Goal: Find contact information: Find contact information

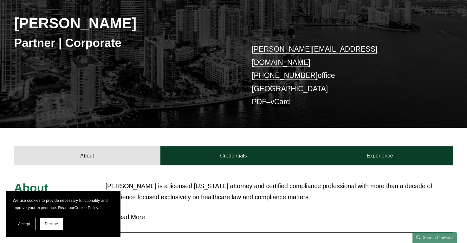
scroll to position [127, 0]
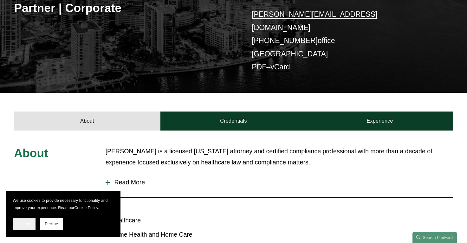
click at [28, 228] on button "Accept" at bounding box center [24, 224] width 23 height 13
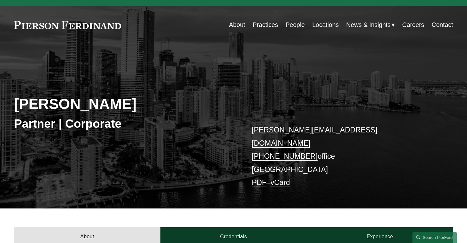
scroll to position [0, 0]
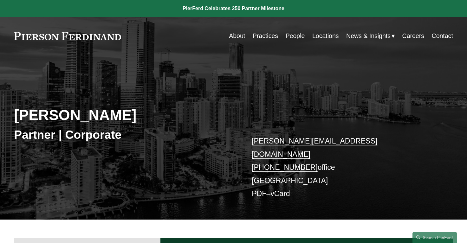
click at [317, 33] on link "Locations" at bounding box center [325, 36] width 27 height 12
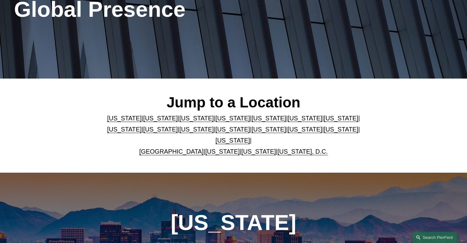
scroll to position [127, 0]
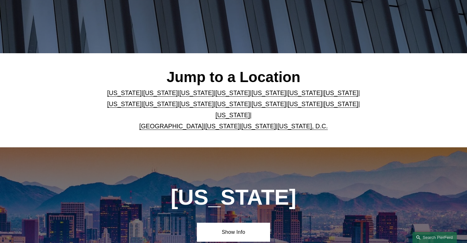
click at [251, 96] on link "[US_STATE]" at bounding box center [268, 92] width 35 height 7
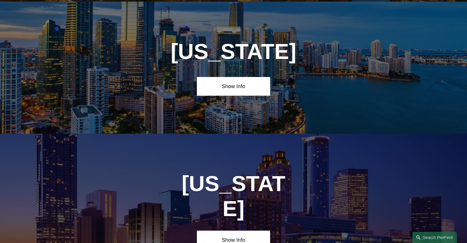
scroll to position [803, 0]
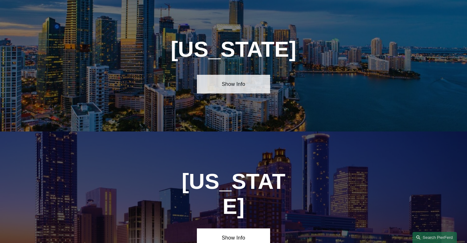
click at [247, 91] on link "Show Info" at bounding box center [233, 84] width 73 height 19
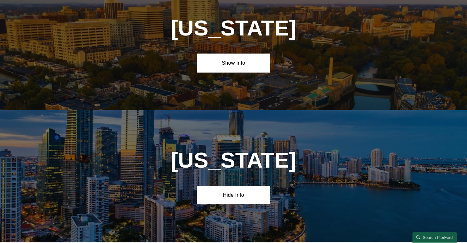
scroll to position [676, 0]
